Goal: Obtain resource: Obtain resource

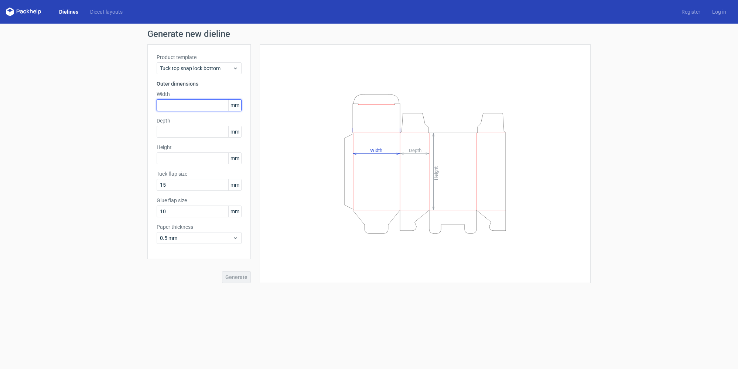
click at [173, 106] on input "text" at bounding box center [199, 105] width 85 height 12
type input "270"
click at [171, 134] on input "text" at bounding box center [199, 132] width 85 height 12
type input "340"
click at [167, 160] on input "text" at bounding box center [199, 159] width 85 height 12
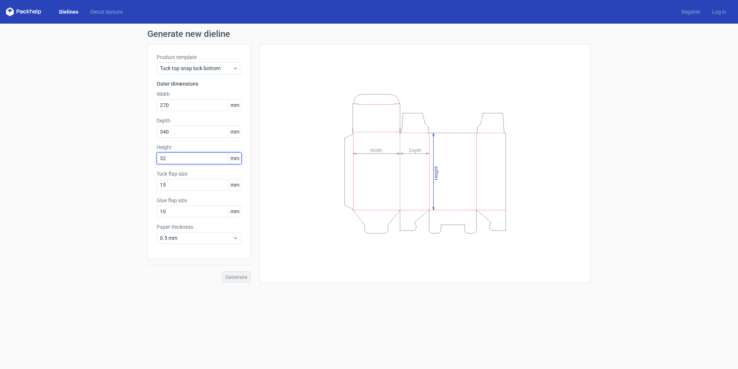
type input "320"
click at [233, 279] on span "Generate" at bounding box center [236, 277] width 22 height 5
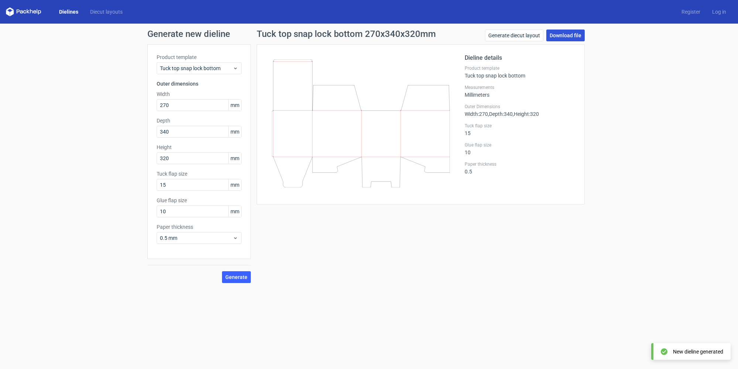
click at [572, 35] on link "Download file" at bounding box center [565, 36] width 38 height 12
click at [238, 68] on icon at bounding box center [236, 68] width 6 height 6
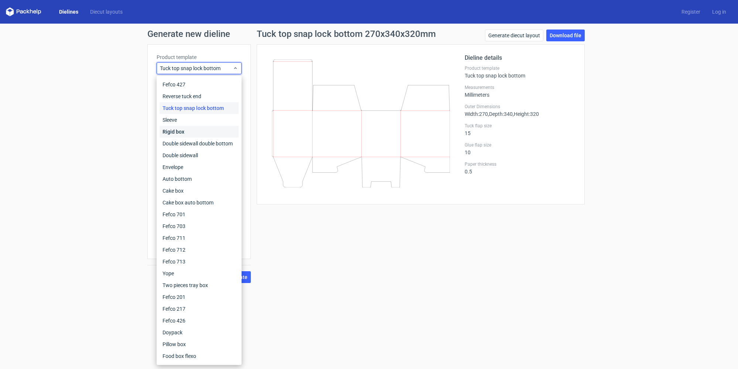
click at [207, 129] on div "Rigid box" at bounding box center [199, 132] width 79 height 12
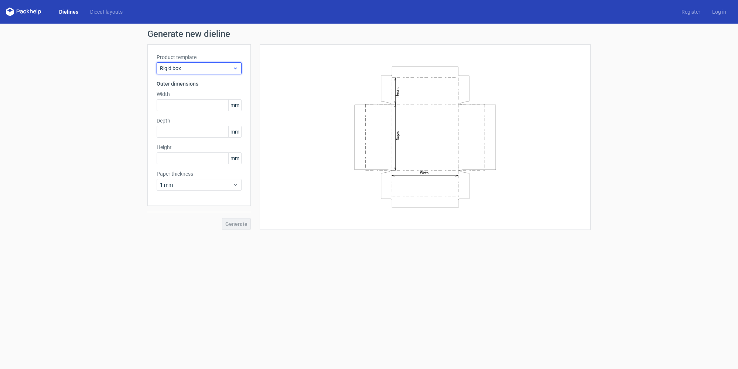
click at [225, 69] on span "Rigid box" at bounding box center [196, 68] width 73 height 7
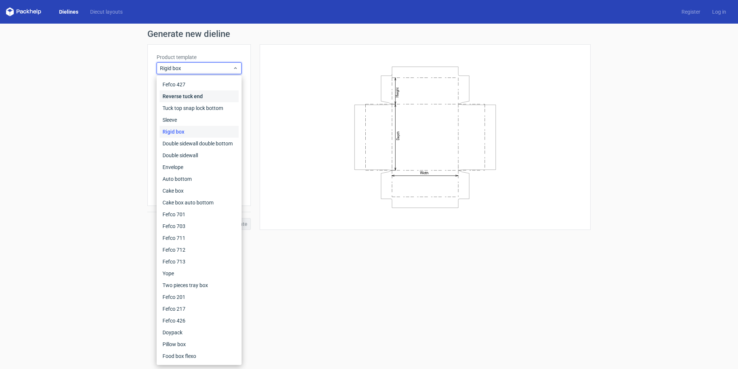
click at [214, 94] on div "Reverse tuck end" at bounding box center [199, 97] width 79 height 12
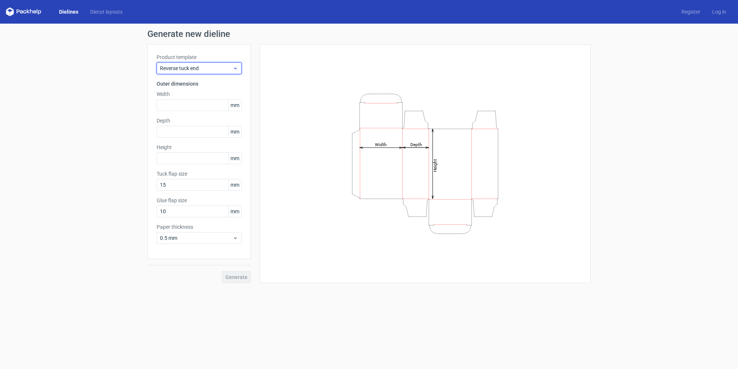
click at [214, 70] on span "Reverse tuck end" at bounding box center [196, 68] width 73 height 7
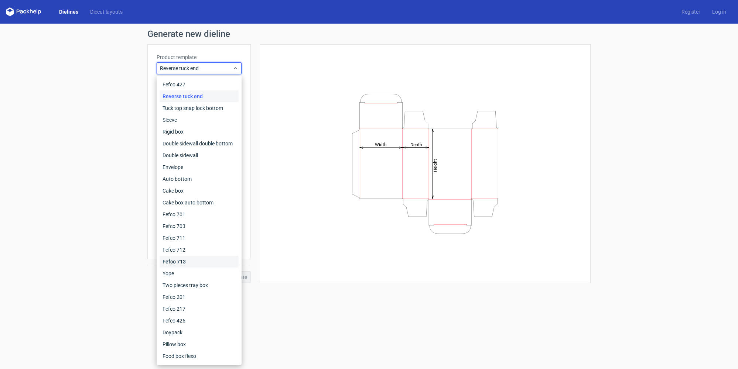
click at [182, 261] on div "Fefco 713" at bounding box center [199, 262] width 79 height 12
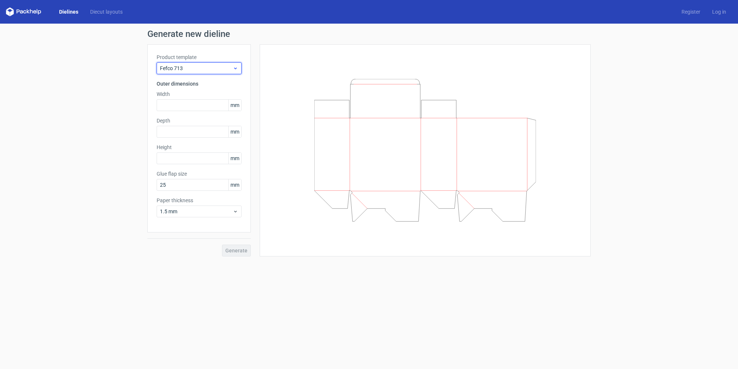
click at [222, 70] on span "Fefco 713" at bounding box center [196, 68] width 73 height 7
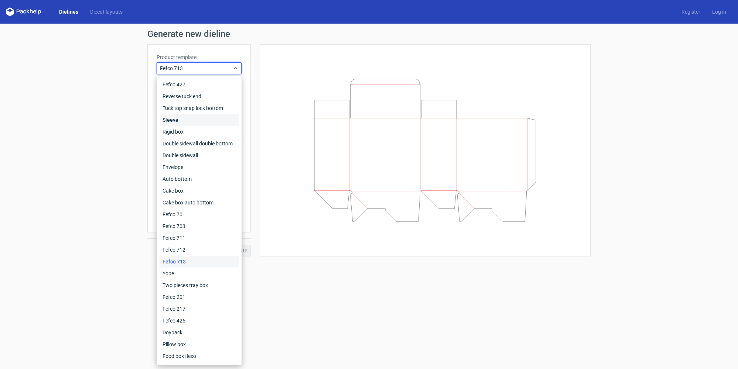
click at [204, 121] on div "Sleeve" at bounding box center [199, 120] width 79 height 12
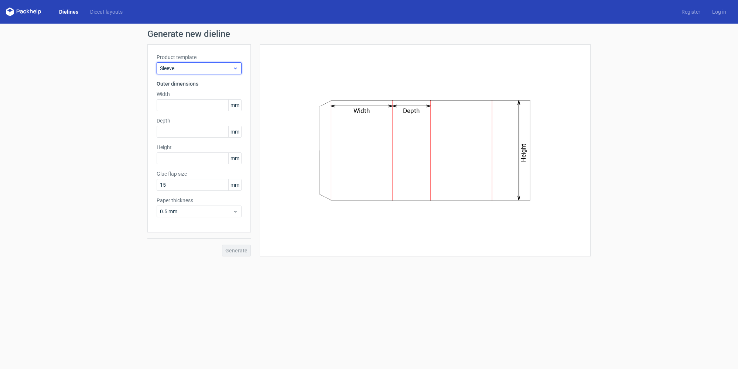
click at [210, 69] on span "Sleeve" at bounding box center [196, 68] width 73 height 7
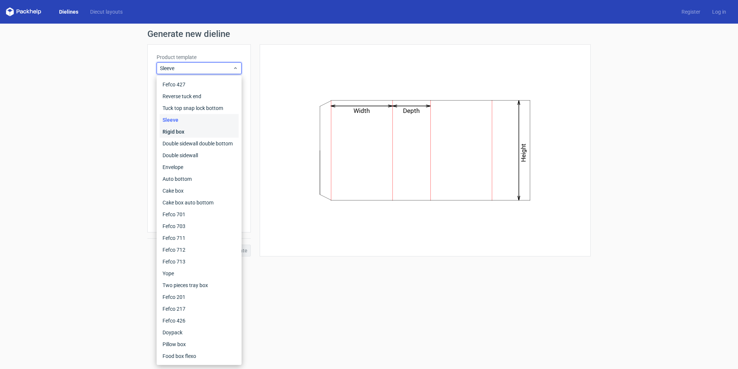
click at [196, 130] on div "Rigid box" at bounding box center [199, 132] width 79 height 12
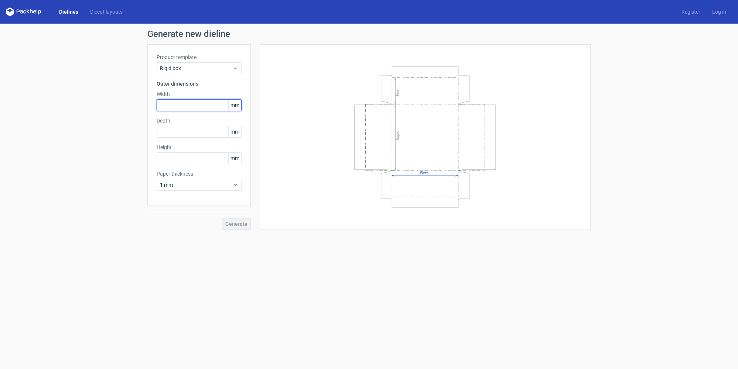
click at [181, 106] on input "text" at bounding box center [199, 105] width 85 height 12
type input "270"
click at [176, 133] on input "text" at bounding box center [199, 132] width 85 height 12
type input "340"
click at [178, 157] on input "text" at bounding box center [199, 159] width 85 height 12
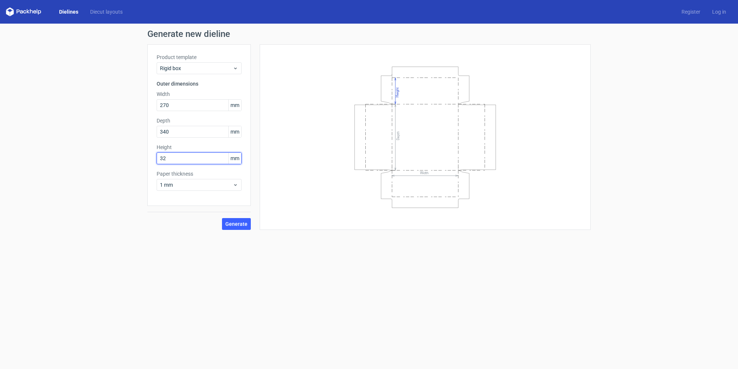
type input "320"
click at [236, 185] on icon at bounding box center [236, 185] width 6 height 6
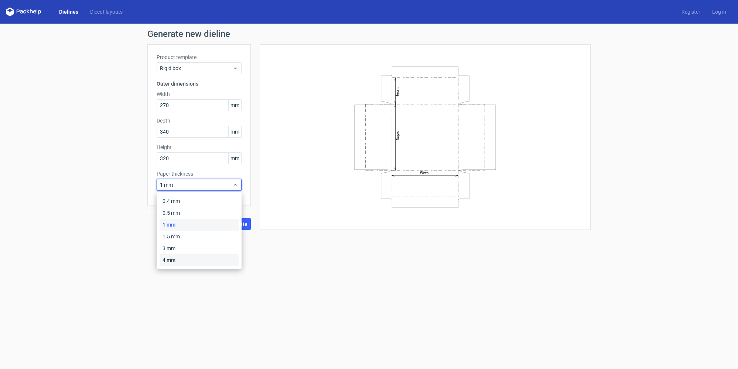
click at [200, 261] on div "4 mm" at bounding box center [199, 261] width 79 height 12
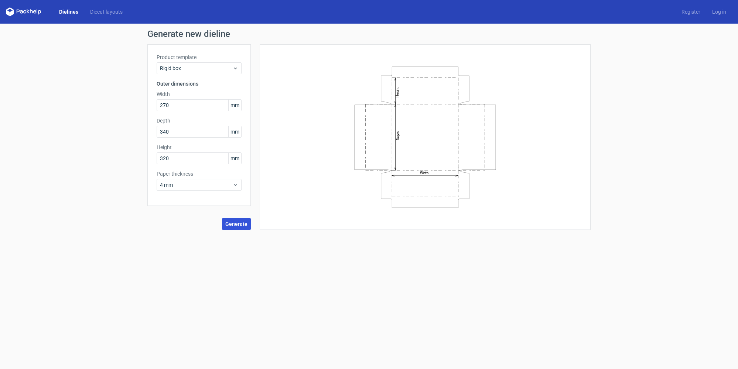
click at [233, 227] on span "Generate" at bounding box center [236, 224] width 22 height 5
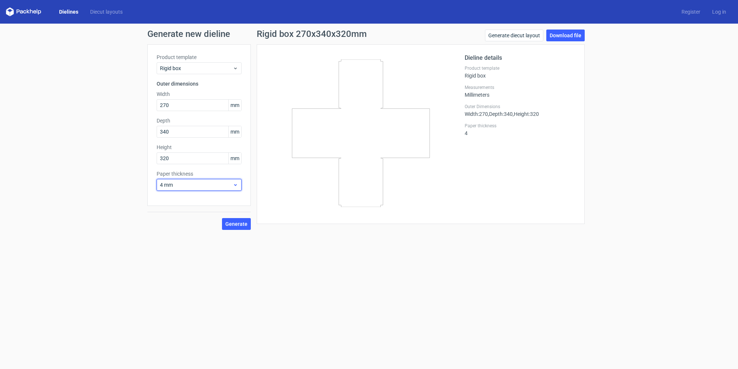
click at [235, 187] on icon at bounding box center [236, 185] width 6 height 6
click at [211, 244] on div "3 mm" at bounding box center [199, 249] width 79 height 12
click at [243, 225] on span "Generate" at bounding box center [236, 224] width 22 height 5
click at [559, 41] on link "Download file" at bounding box center [565, 36] width 38 height 12
click at [209, 72] on div "Rigid box" at bounding box center [199, 68] width 85 height 12
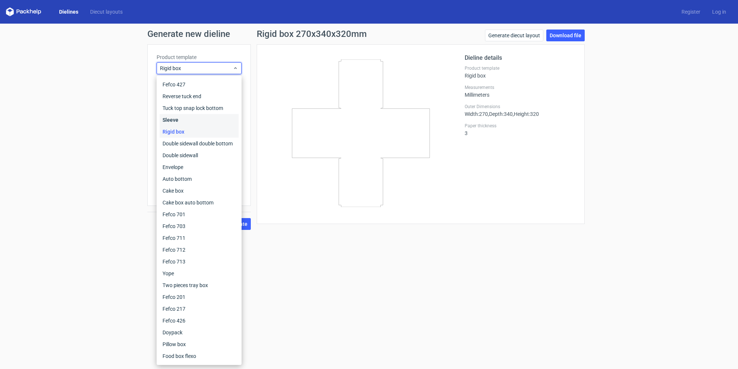
click at [183, 122] on div "Sleeve" at bounding box center [199, 120] width 79 height 12
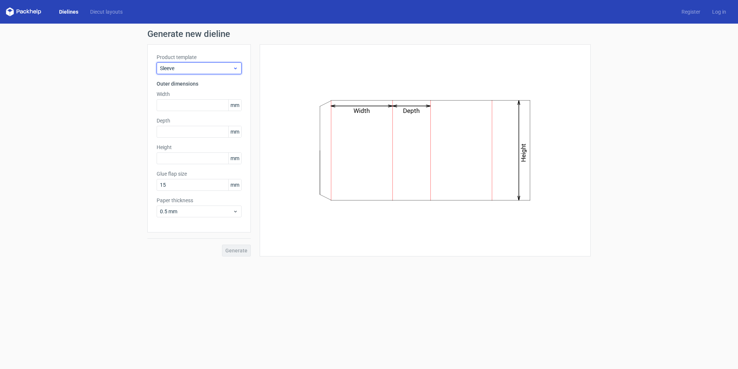
click at [220, 71] on span "Sleeve" at bounding box center [196, 68] width 73 height 7
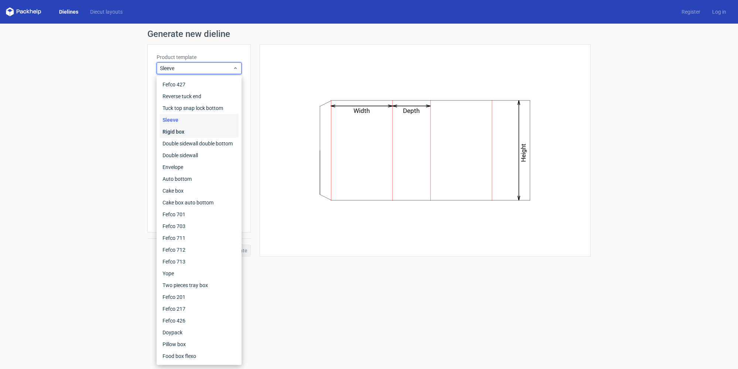
click at [201, 130] on div "Rigid box" at bounding box center [199, 132] width 79 height 12
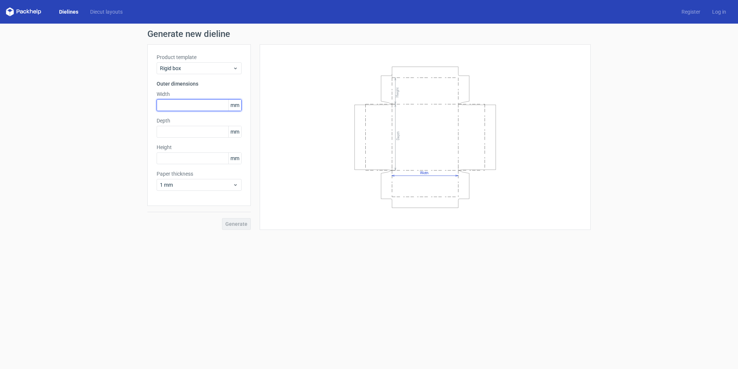
click at [184, 108] on input "text" at bounding box center [199, 105] width 85 height 12
type input "270"
click at [183, 135] on input "text" at bounding box center [199, 132] width 85 height 12
type input "340"
click at [178, 158] on input "text" at bounding box center [199, 159] width 85 height 12
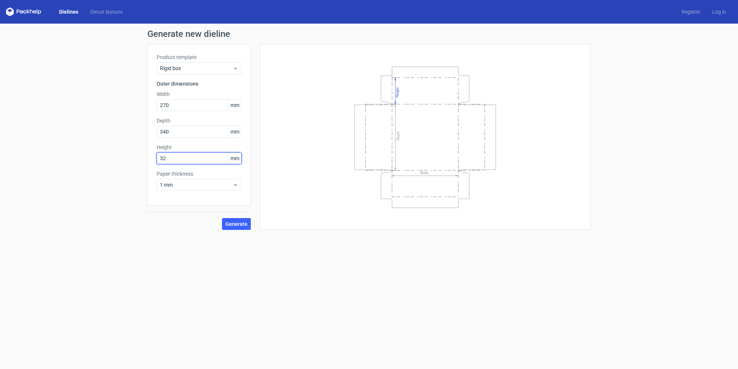
type input "320"
click at [244, 221] on button "Generate" at bounding box center [236, 224] width 29 height 12
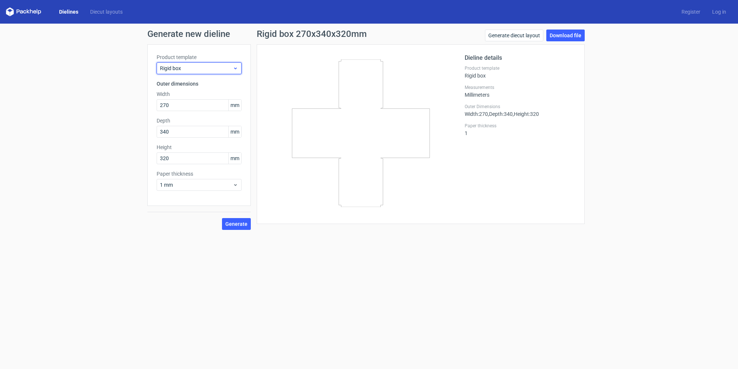
click at [205, 69] on span "Rigid box" at bounding box center [196, 68] width 73 height 7
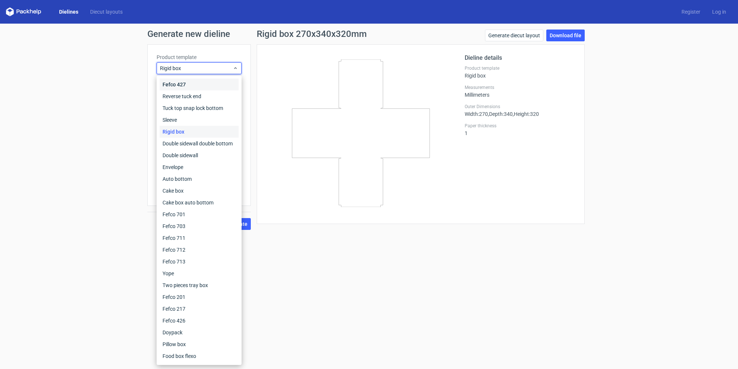
click at [200, 84] on div "Fefco 427" at bounding box center [199, 85] width 79 height 12
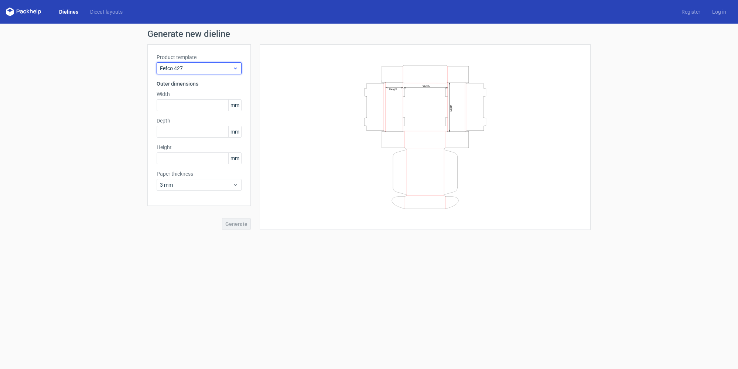
click at [212, 69] on span "Fefco 427" at bounding box center [196, 68] width 73 height 7
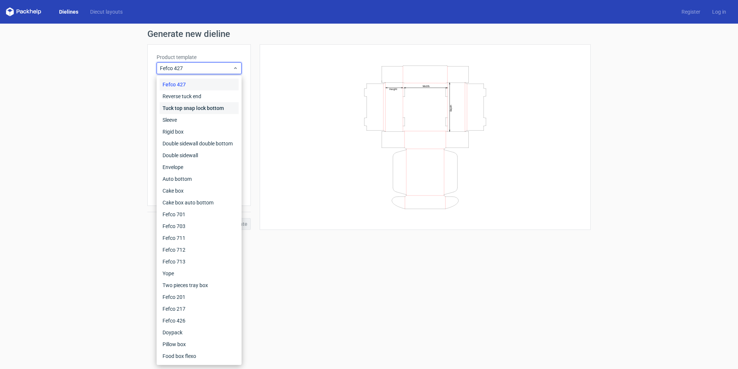
click at [204, 110] on div "Tuck top snap lock bottom" at bounding box center [199, 108] width 79 height 12
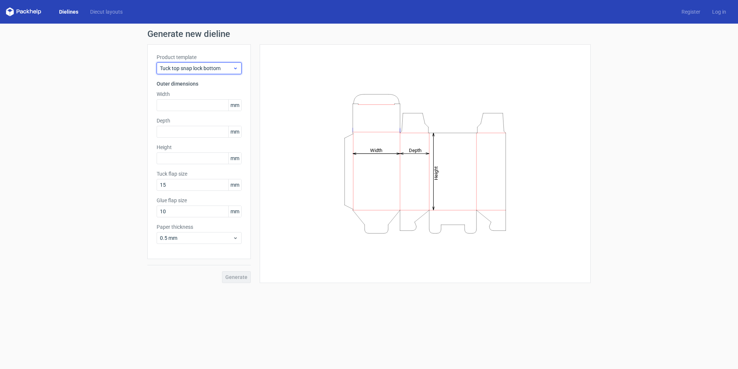
click at [206, 69] on span "Tuck top snap lock bottom" at bounding box center [196, 68] width 73 height 7
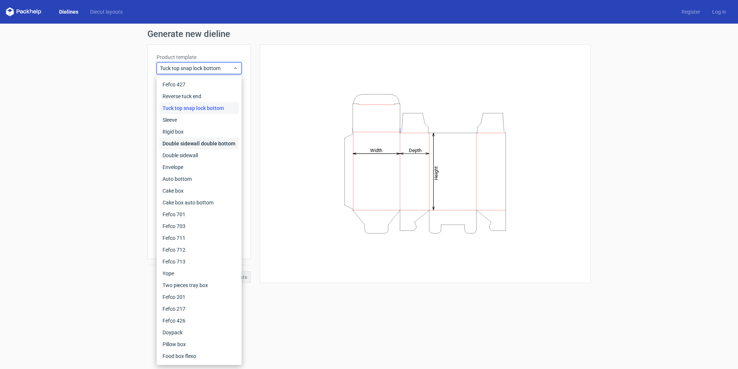
click at [199, 143] on div "Double sidewall double bottom" at bounding box center [199, 144] width 79 height 12
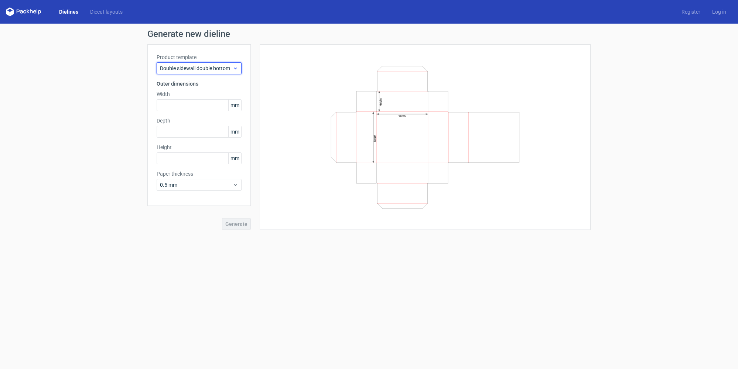
click at [231, 68] on span "Double sidewall double bottom" at bounding box center [196, 68] width 73 height 7
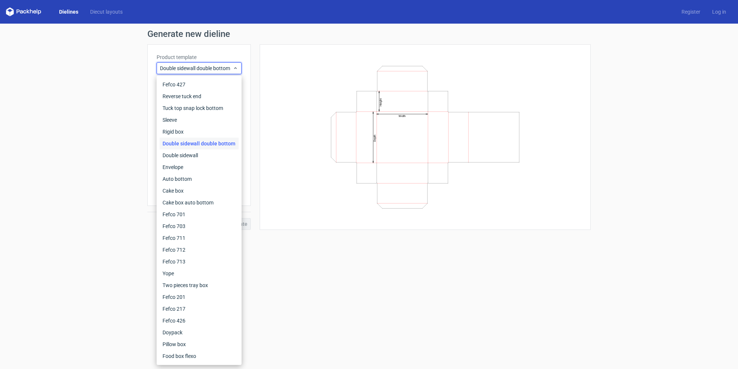
click at [253, 62] on div "Width Depth Height" at bounding box center [421, 137] width 340 height 186
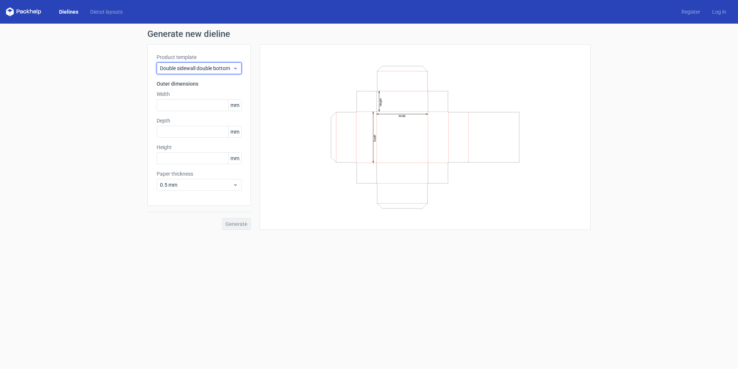
click at [228, 67] on span "Double sidewall double bottom" at bounding box center [196, 68] width 73 height 7
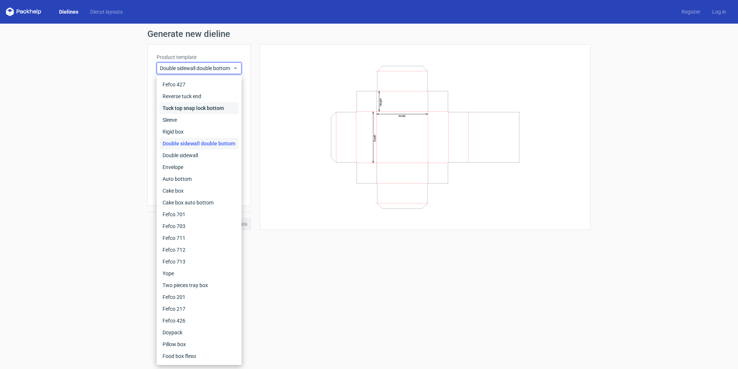
click at [209, 108] on div "Tuck top snap lock bottom" at bounding box center [199, 108] width 79 height 12
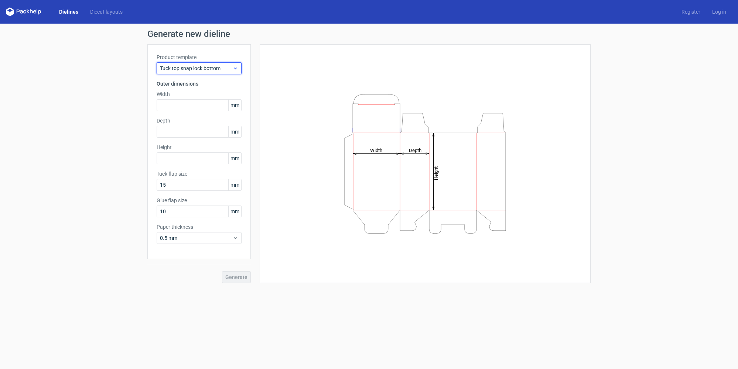
click at [219, 67] on span "Tuck top snap lock bottom" at bounding box center [196, 68] width 73 height 7
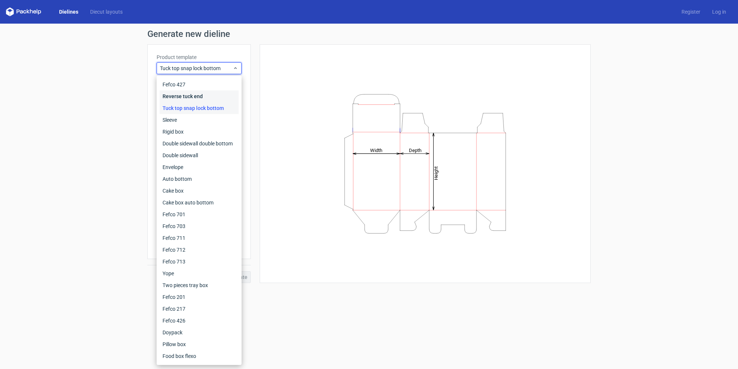
click at [214, 92] on div "Reverse tuck end" at bounding box center [199, 97] width 79 height 12
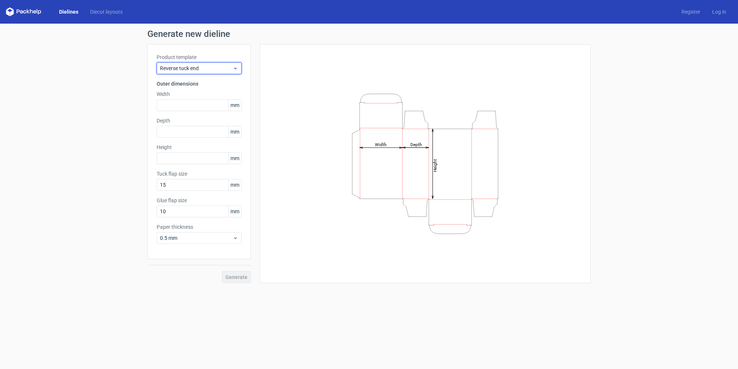
click at [226, 70] on span "Reverse tuck end" at bounding box center [196, 68] width 73 height 7
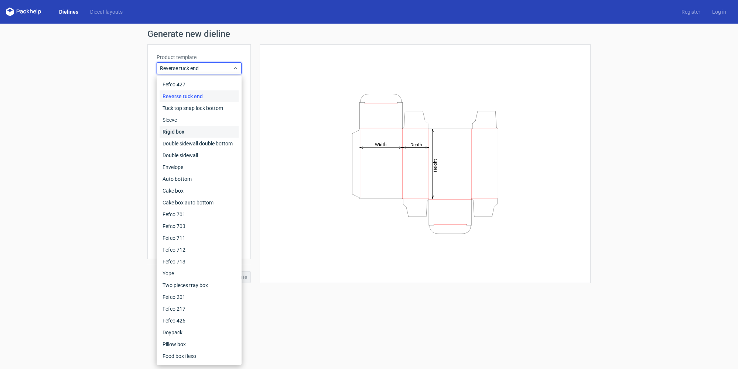
click at [202, 128] on div "Rigid box" at bounding box center [199, 132] width 79 height 12
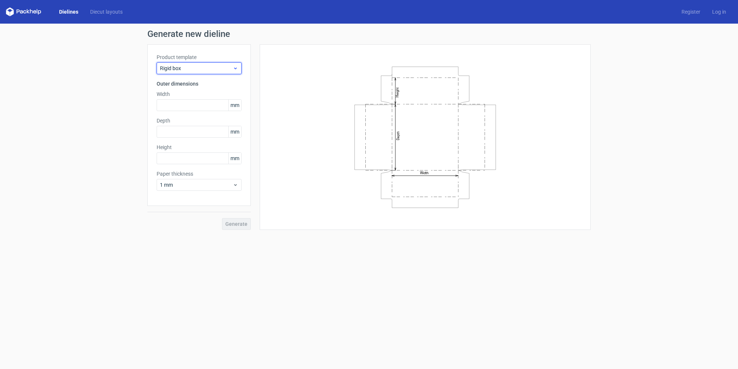
click at [208, 64] on div "Rigid box" at bounding box center [199, 68] width 85 height 12
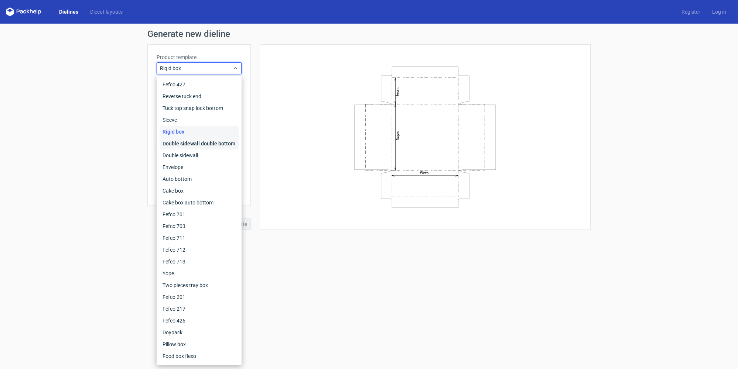
click at [196, 144] on div "Double sidewall double bottom" at bounding box center [199, 144] width 79 height 12
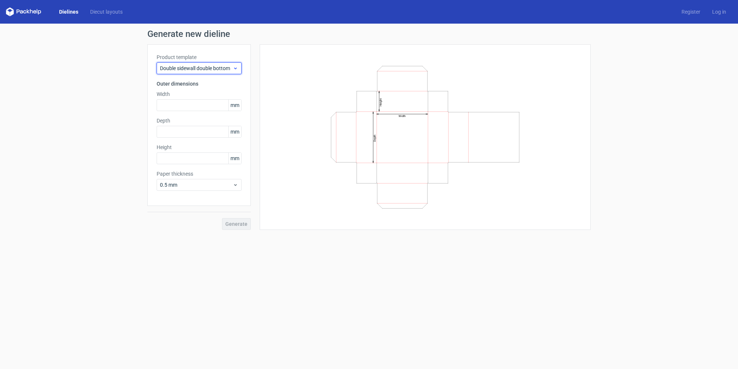
click at [226, 66] on span "Double sidewall double bottom" at bounding box center [196, 68] width 73 height 7
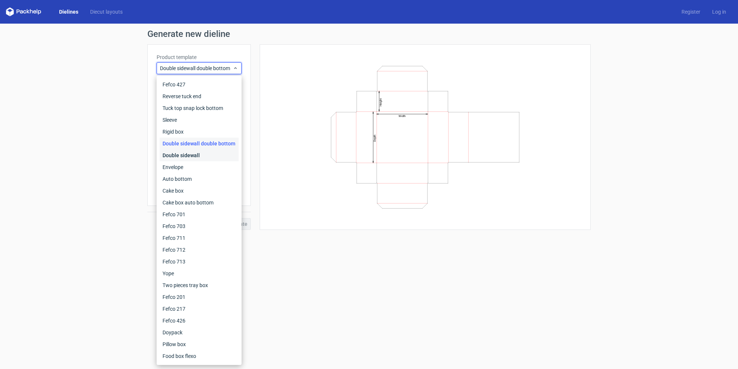
click at [205, 155] on div "Double sidewall" at bounding box center [199, 156] width 79 height 12
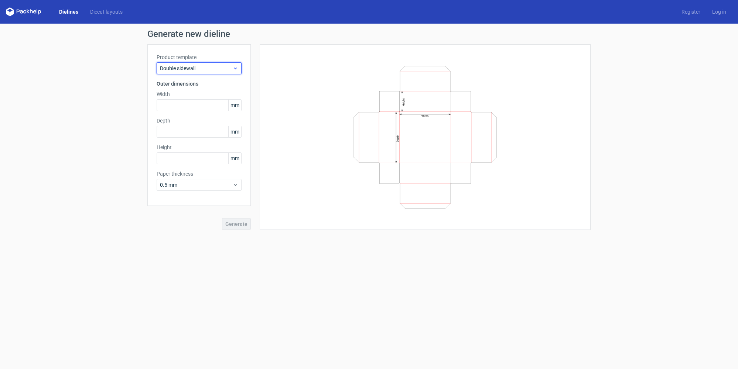
click at [211, 68] on span "Double sidewall" at bounding box center [196, 68] width 73 height 7
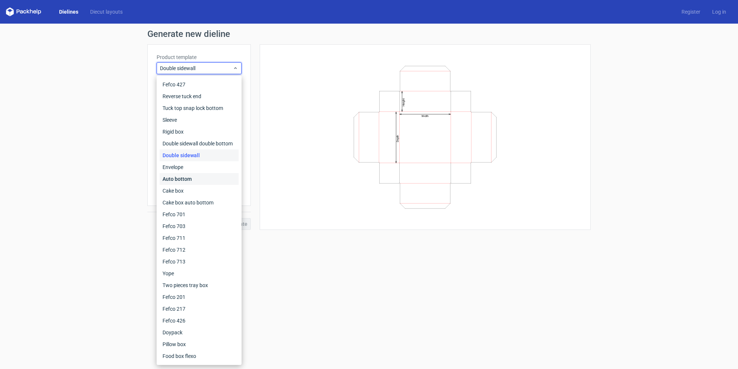
click at [197, 179] on div "Auto bottom" at bounding box center [199, 179] width 79 height 12
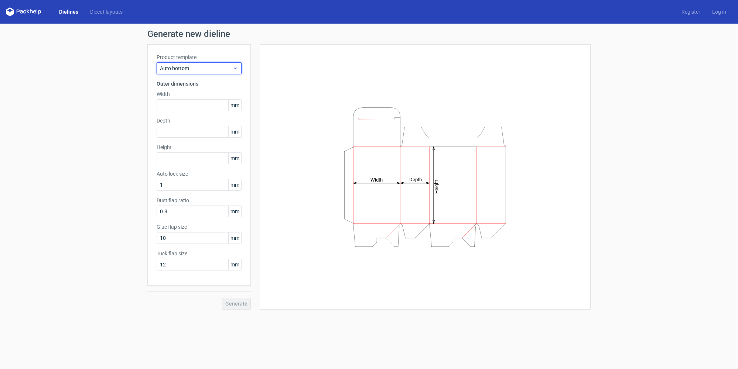
click at [200, 73] on div "Auto bottom" at bounding box center [199, 68] width 85 height 12
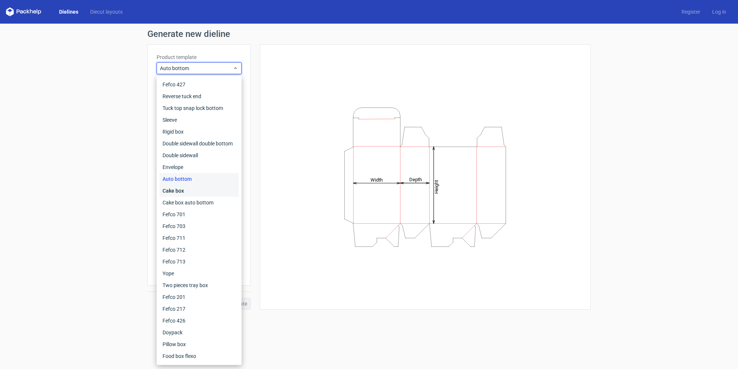
click at [192, 189] on div "Cake box" at bounding box center [199, 191] width 79 height 12
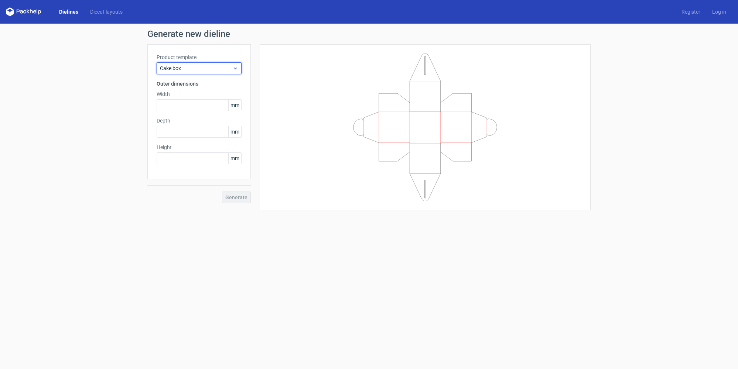
click at [208, 65] on span "Cake box" at bounding box center [196, 68] width 73 height 7
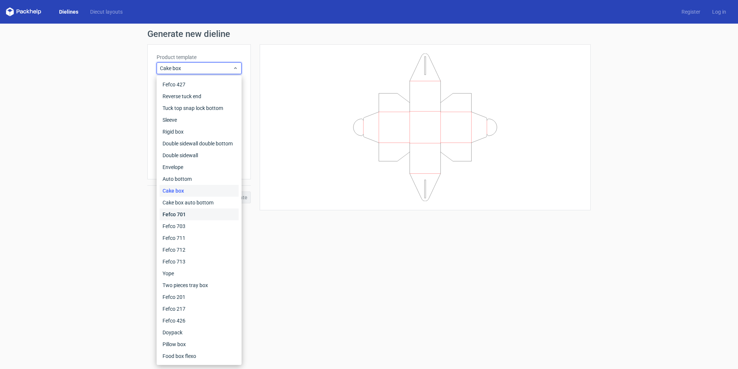
click at [204, 217] on div "Fefco 701" at bounding box center [199, 215] width 79 height 12
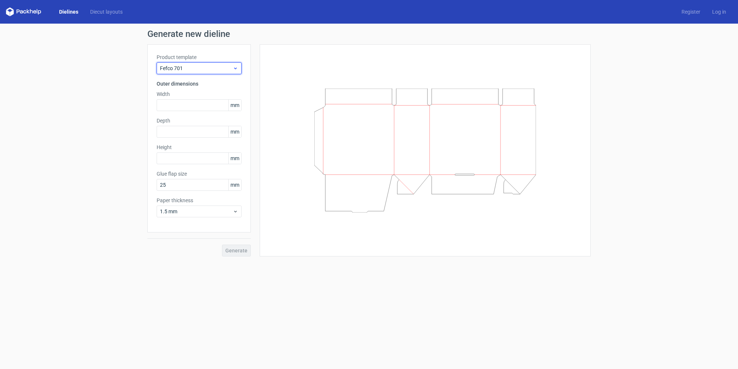
click at [217, 68] on span "Fefco 701" at bounding box center [196, 68] width 73 height 7
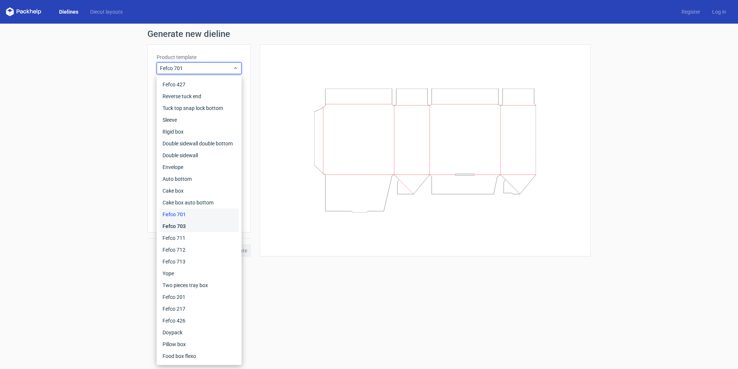
click at [192, 226] on div "Fefco 703" at bounding box center [199, 227] width 79 height 12
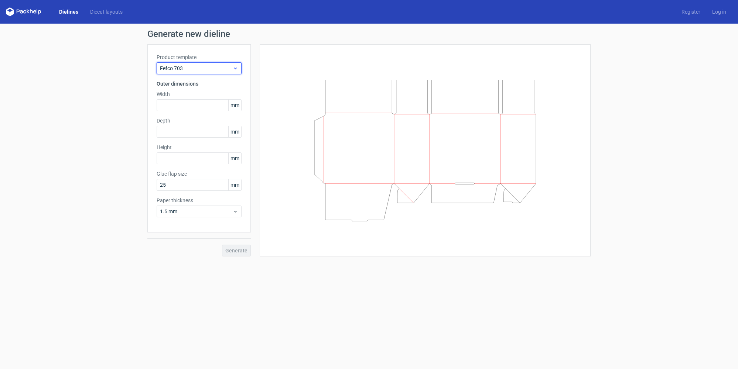
click at [200, 65] on span "Fefco 703" at bounding box center [196, 68] width 73 height 7
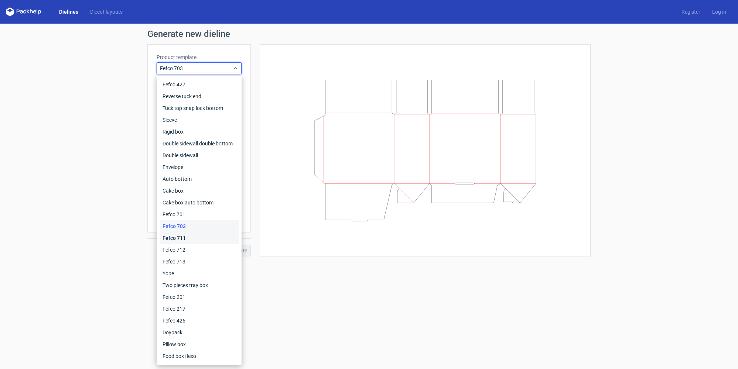
click at [193, 236] on div "Fefco 711" at bounding box center [199, 238] width 79 height 12
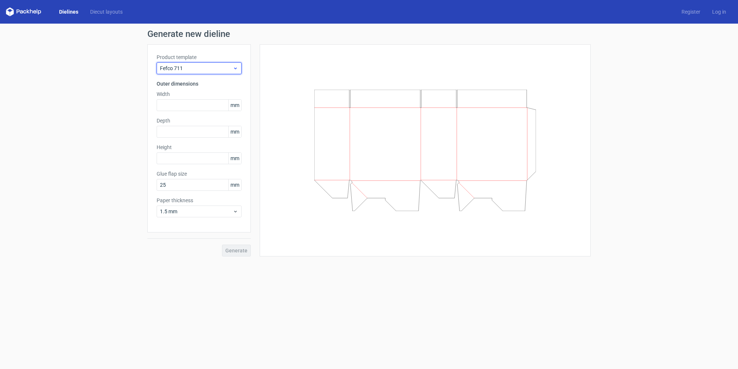
click at [208, 66] on span "Fefco 711" at bounding box center [196, 68] width 73 height 7
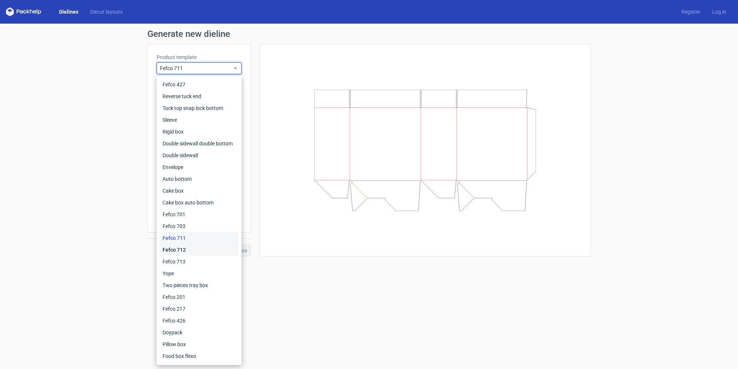
click at [198, 248] on div "Fefco 712" at bounding box center [199, 250] width 79 height 12
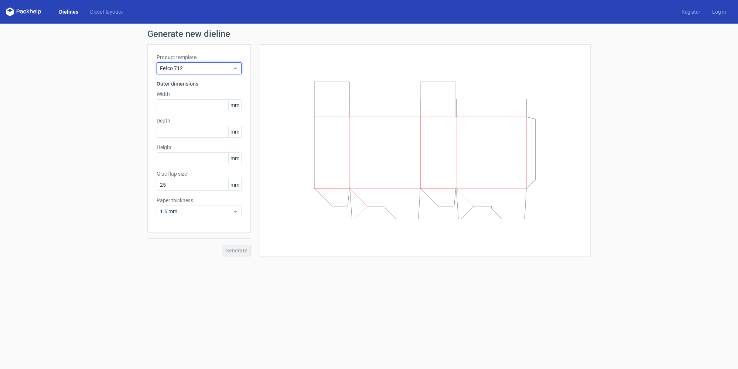
click at [227, 69] on span "Fefco 712" at bounding box center [196, 68] width 73 height 7
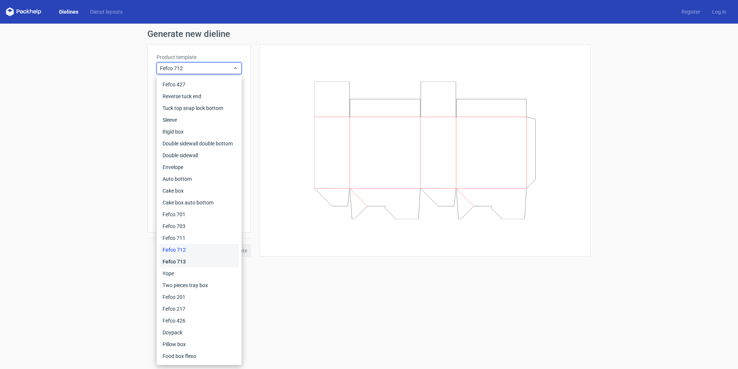
click at [199, 262] on div "Fefco 713" at bounding box center [199, 262] width 79 height 12
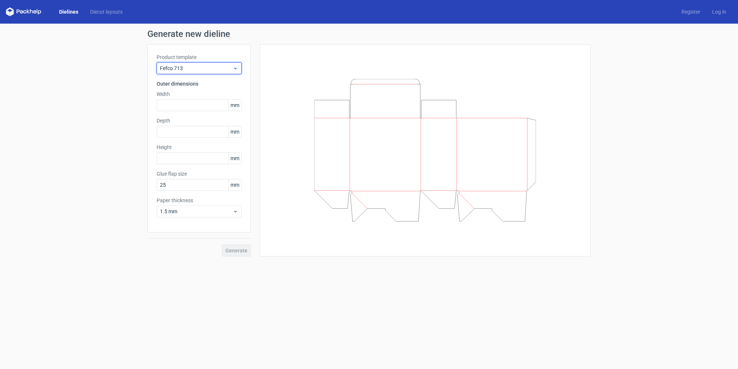
click at [234, 68] on icon at bounding box center [236, 68] width 6 height 6
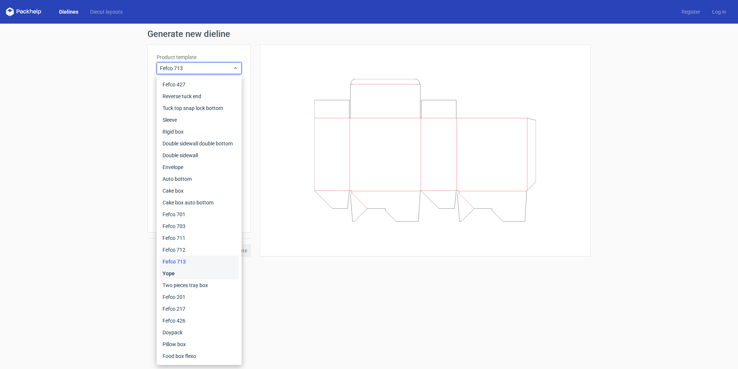
click at [194, 272] on div "Yope" at bounding box center [199, 274] width 79 height 12
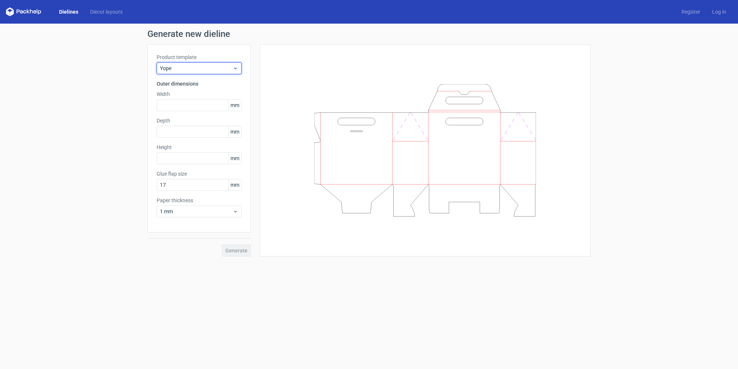
click at [235, 66] on icon at bounding box center [236, 68] width 6 height 6
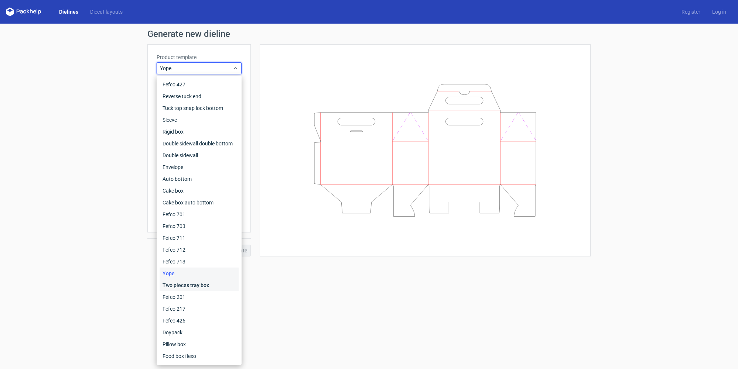
click at [193, 285] on div "Two pieces tray box" at bounding box center [199, 286] width 79 height 12
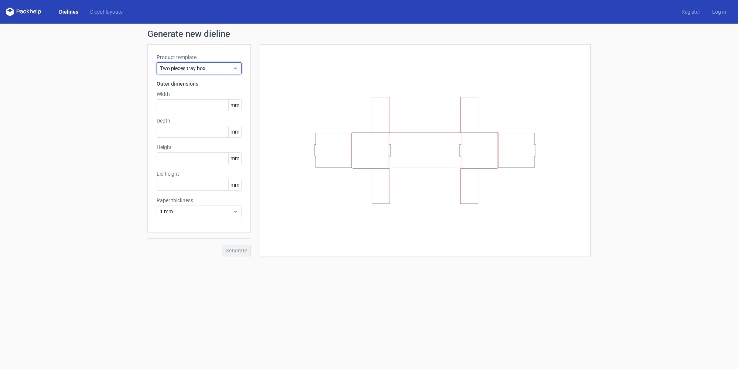
click at [234, 67] on icon at bounding box center [236, 68] width 6 height 6
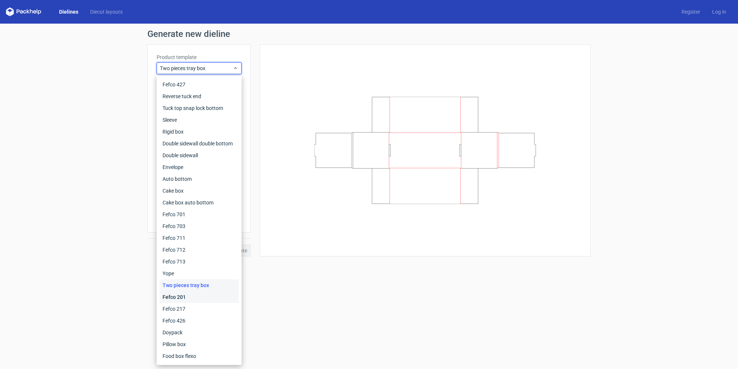
click at [205, 297] on div "Fefco 201" at bounding box center [199, 297] width 79 height 12
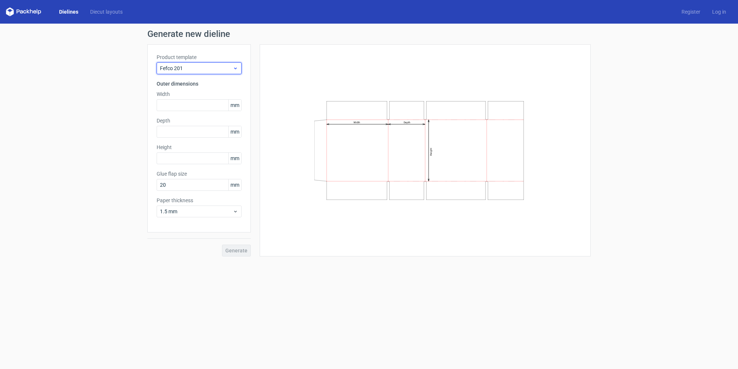
click at [224, 70] on span "Fefco 201" at bounding box center [196, 68] width 73 height 7
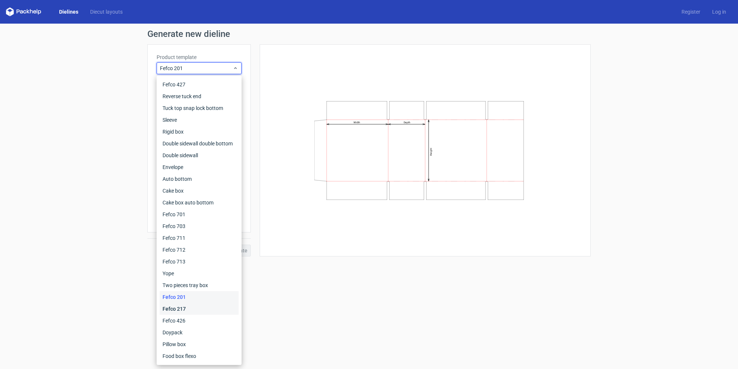
click at [200, 309] on div "Fefco 217" at bounding box center [199, 309] width 79 height 12
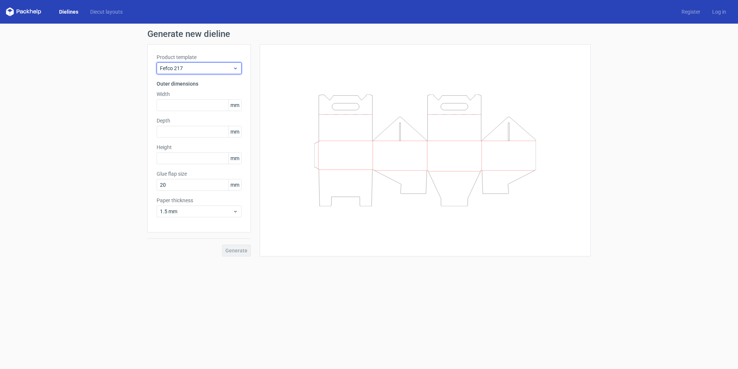
click at [212, 72] on span "Fefco 217" at bounding box center [196, 68] width 73 height 7
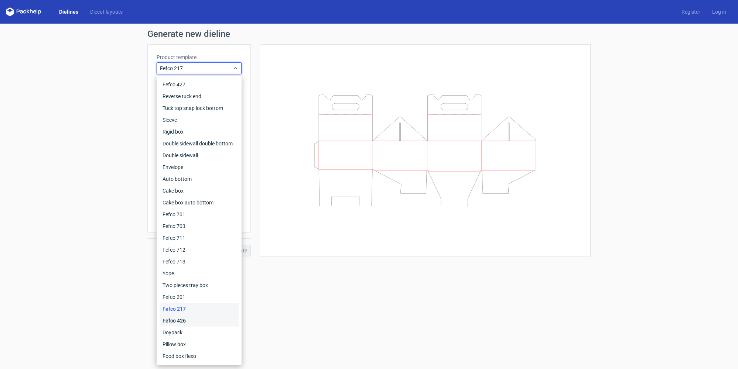
click at [190, 320] on div "Fefco 426" at bounding box center [199, 321] width 79 height 12
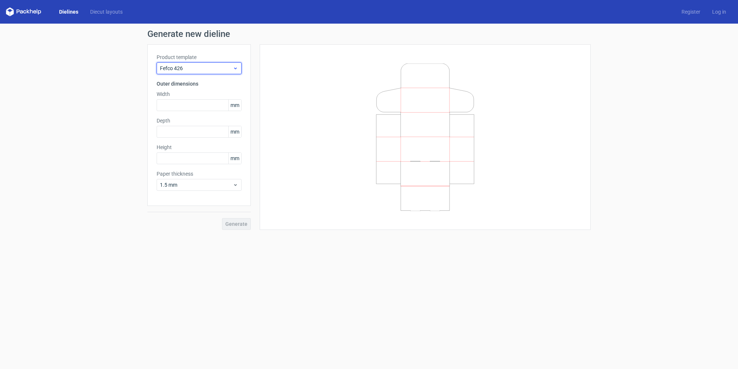
click at [219, 69] on span "Fefco 426" at bounding box center [196, 68] width 73 height 7
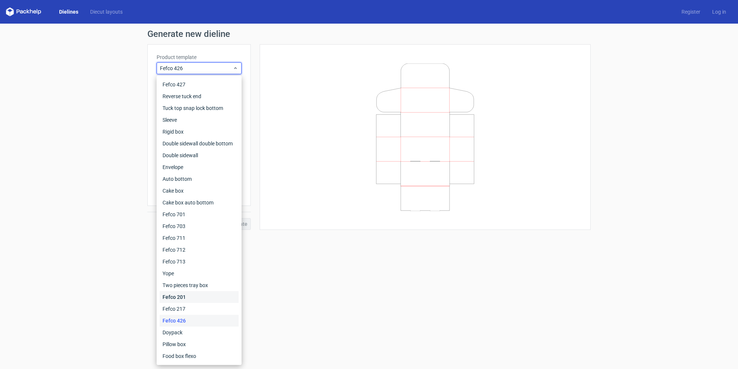
click at [189, 297] on div "Fefco 201" at bounding box center [199, 297] width 79 height 12
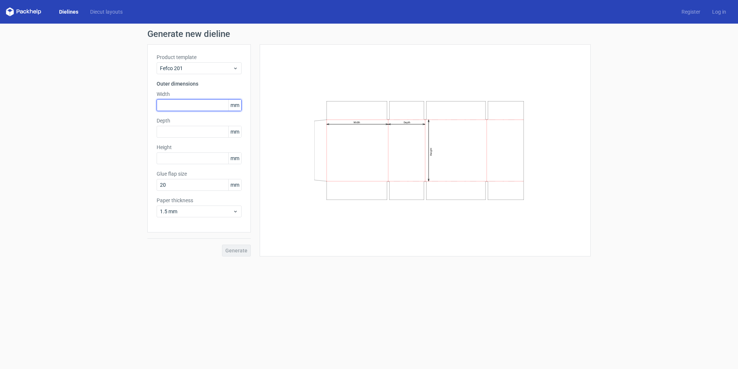
click at [177, 107] on input "text" at bounding box center [199, 105] width 85 height 12
type input "270"
click at [182, 130] on input "text" at bounding box center [199, 132] width 85 height 12
type input "340"
click at [172, 157] on input "text" at bounding box center [199, 159] width 85 height 12
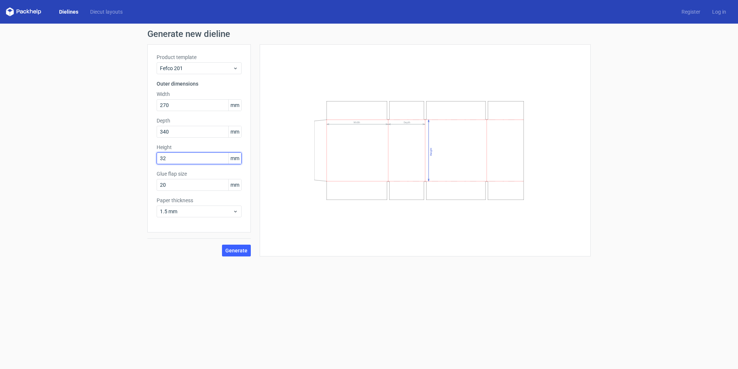
type input "320"
click at [238, 253] on span "Generate" at bounding box center [236, 250] width 22 height 5
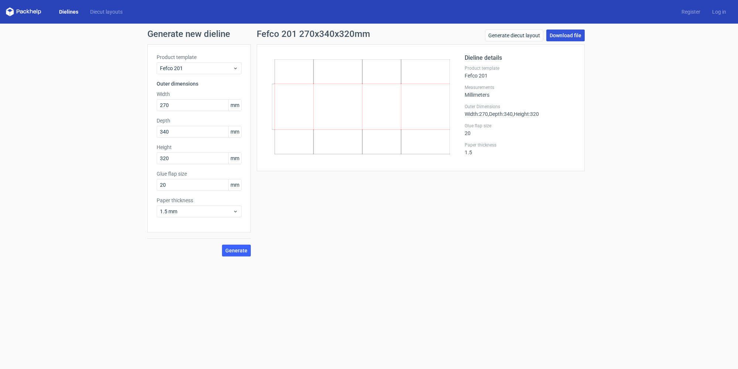
click at [563, 40] on link "Download file" at bounding box center [565, 36] width 38 height 12
